Goal: Task Accomplishment & Management: Complete application form

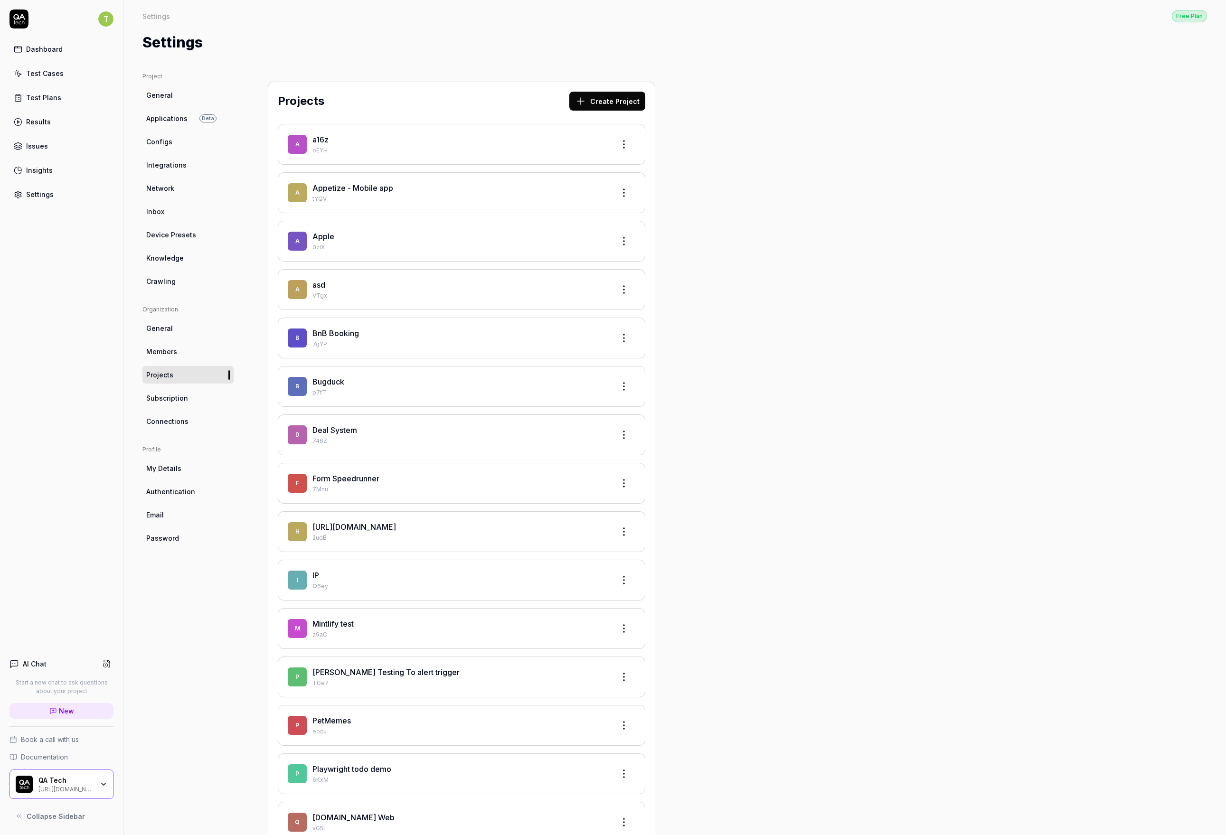
click at [118, 18] on div "T Dashboard Test Cases Test Plans Results Issues Insights Settings" at bounding box center [61, 106] width 123 height 194
click at [112, 19] on html "T Dashboard Test Cases Test Plans Results Issues Insights Settings AI Chat Star…" at bounding box center [613, 417] width 1226 height 835
click at [50, 130] on span "Sign out" at bounding box center [42, 126] width 28 height 10
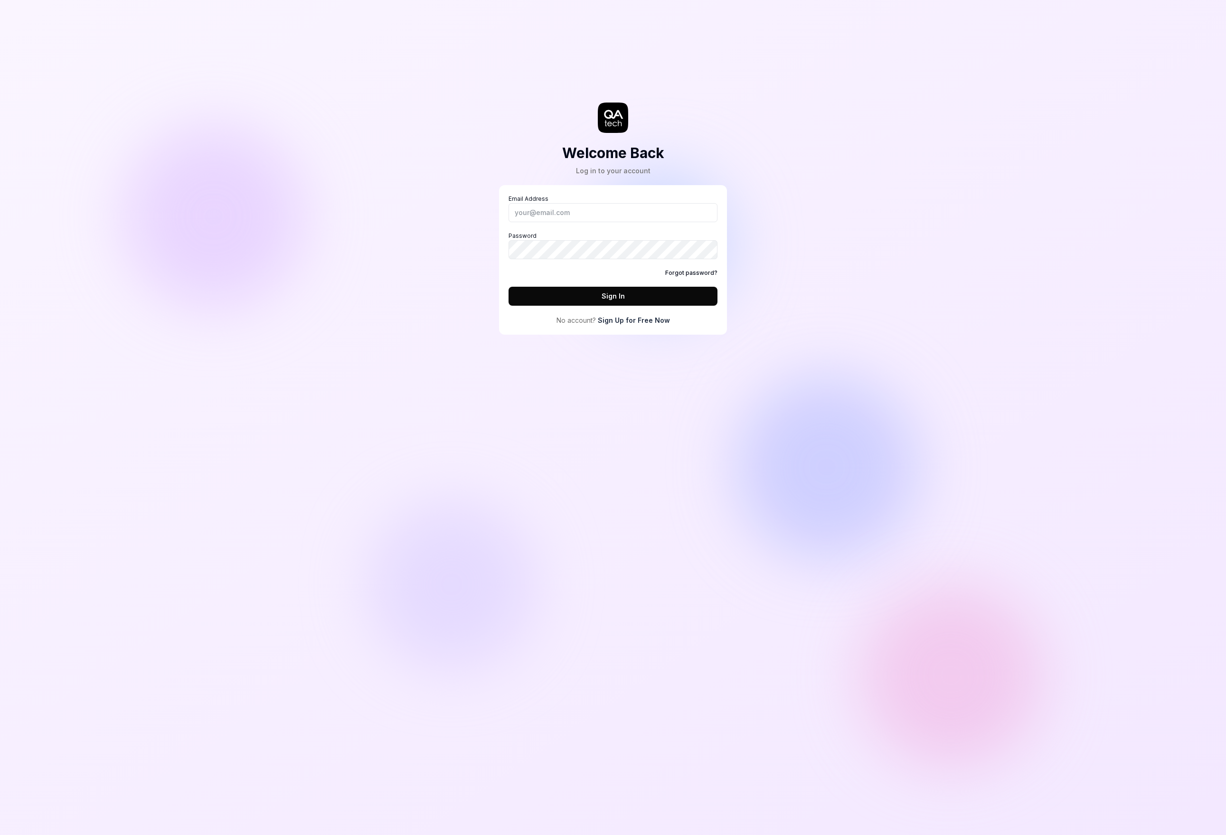
click at [621, 316] on link "Sign Up for Free Now" at bounding box center [634, 320] width 72 height 10
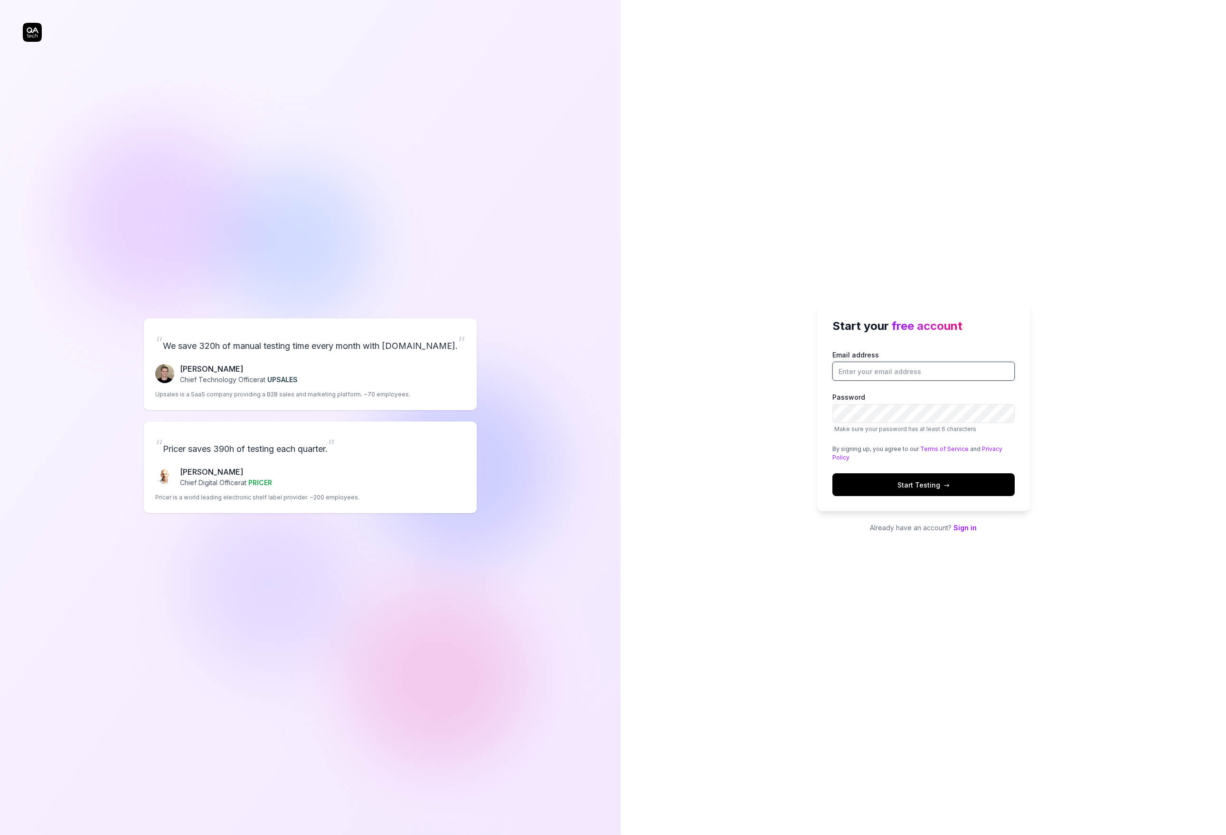
click at [875, 374] on input "Email address" at bounding box center [923, 371] width 182 height 19
type input "tobias+newemailtest@qa.tech"
click at [0, 835] on com-1password-button at bounding box center [0, 835] width 0 height 0
click at [942, 472] on div "Email address tobias+newemailtest@qa.tech Password Make sure your password has …" at bounding box center [923, 423] width 182 height 146
click at [938, 484] on span "Start Testing →" at bounding box center [923, 485] width 52 height 10
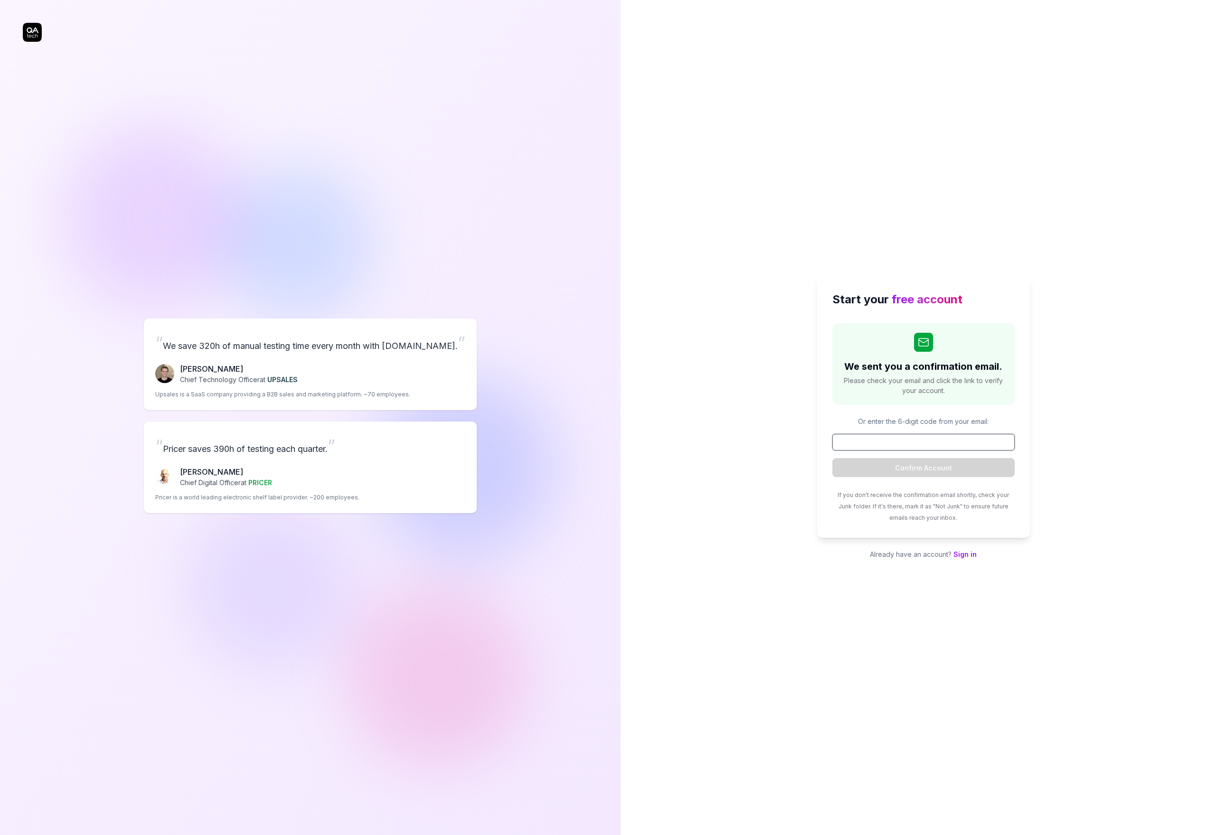
paste input "007225"
type input "007225"
click at [945, 464] on button "Confirm Account" at bounding box center [923, 467] width 182 height 19
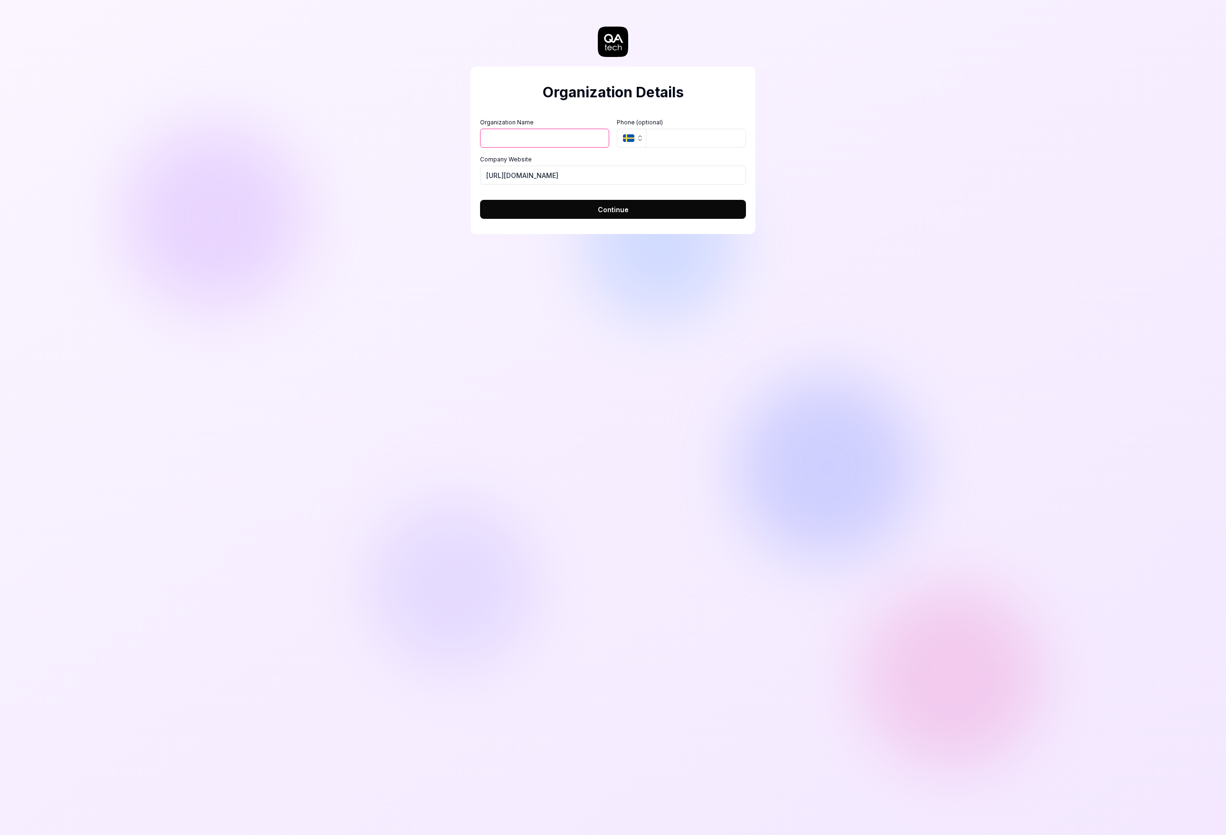
click at [451, 319] on div "Organization Details Organization Name Organization Logo (Square minimum 256x25…" at bounding box center [613, 417] width 1226 height 835
